Goal: Learn about a topic: Learn about a topic

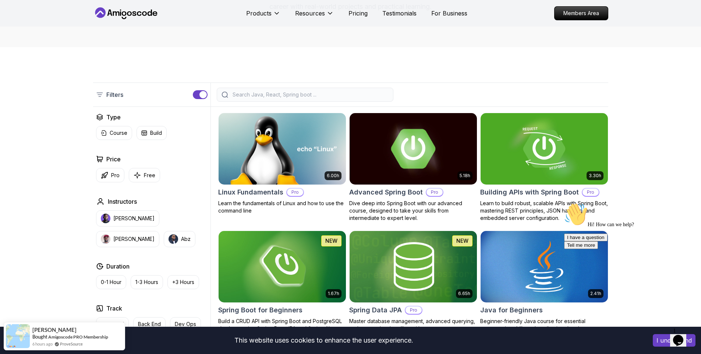
scroll to position [125, 0]
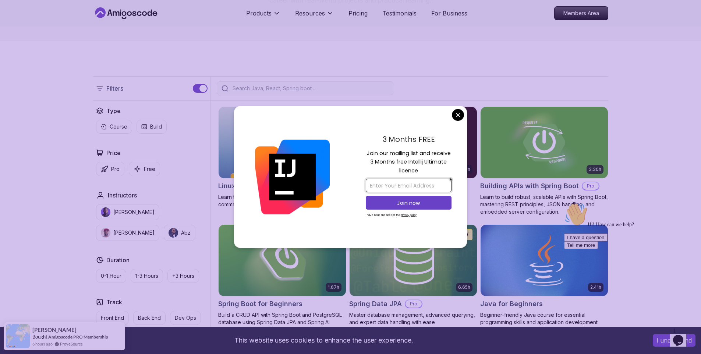
click at [386, 184] on input "email" at bounding box center [409, 185] width 86 height 14
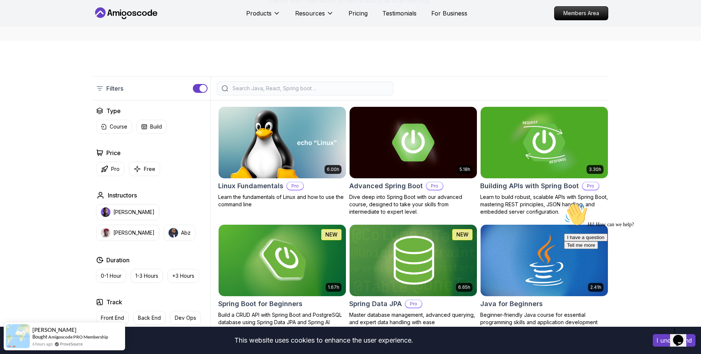
click at [300, 165] on img at bounding box center [282, 142] width 134 height 75
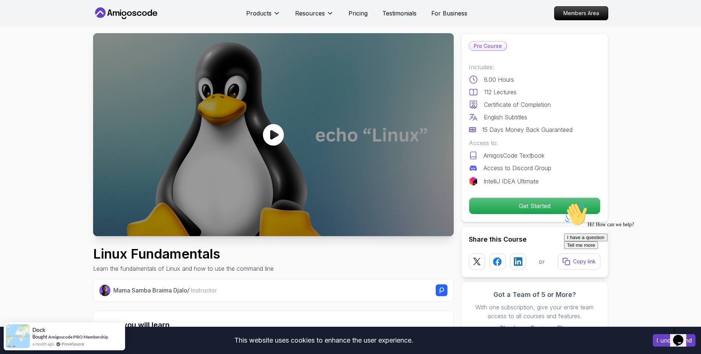
scroll to position [8, 0]
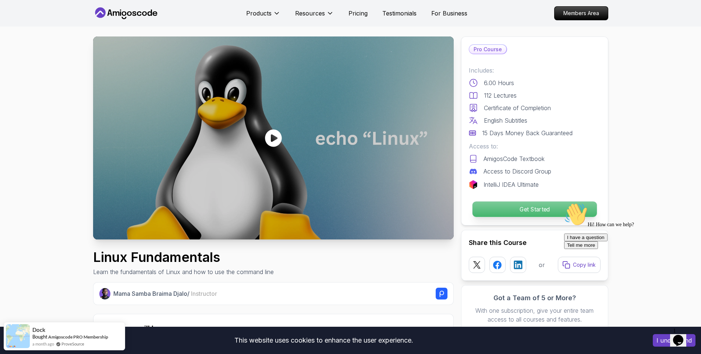
click at [481, 203] on p "Get Started" at bounding box center [534, 208] width 124 height 15
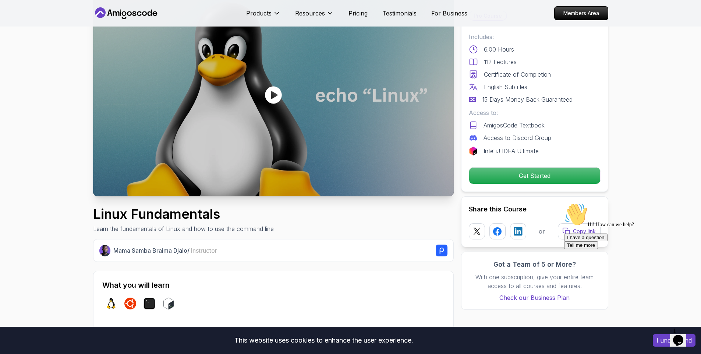
scroll to position [0, 0]
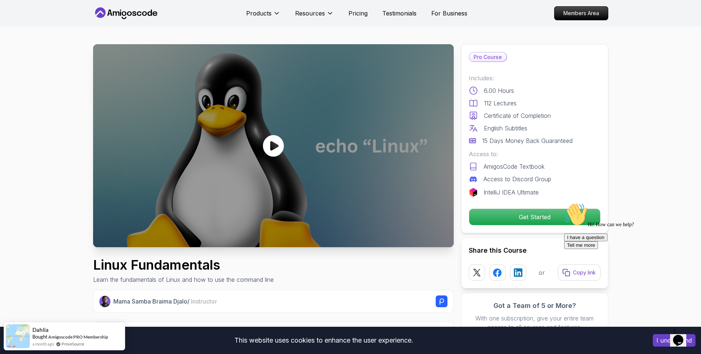
click at [216, 128] on div at bounding box center [273, 145] width 361 height 203
